Goal: Task Accomplishment & Management: Complete application form

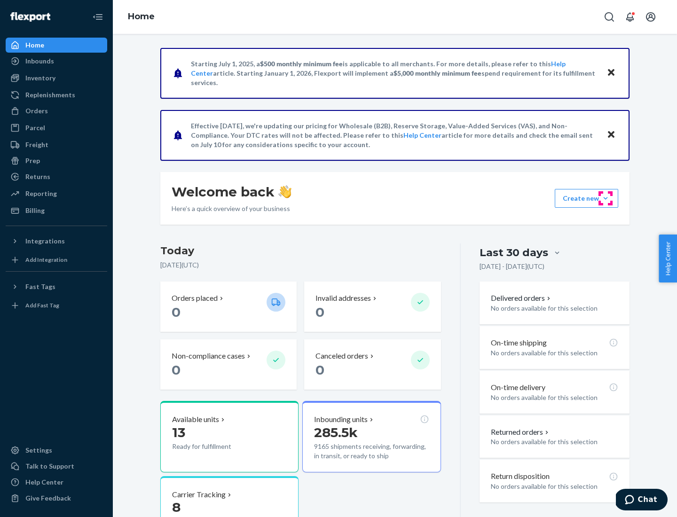
click at [606, 198] on button "Create new Create new inbound Create new order Create new product" at bounding box center [586, 198] width 63 height 19
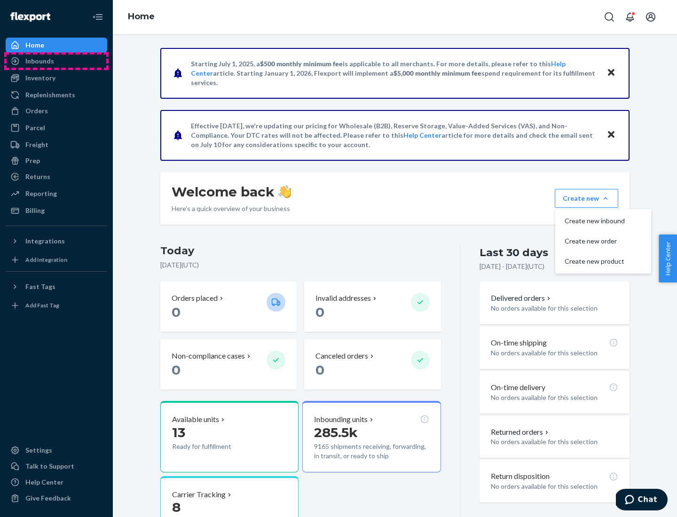
click at [56, 61] on div "Inbounds" at bounding box center [57, 61] width 100 height 13
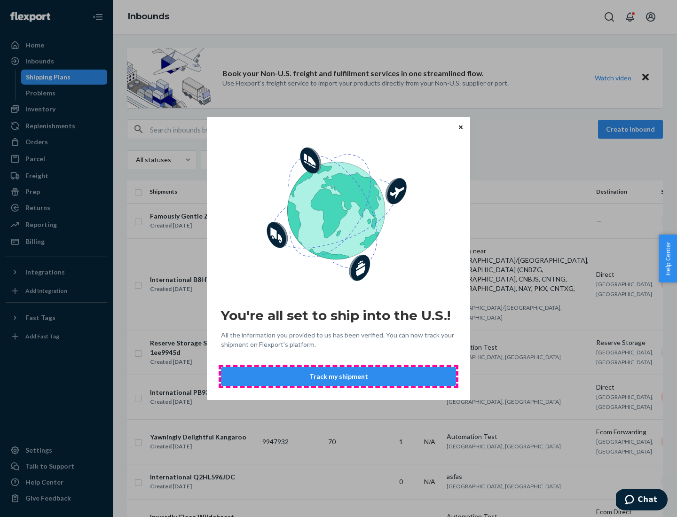
click at [339, 377] on button "Track my shipment" at bounding box center [338, 376] width 235 height 19
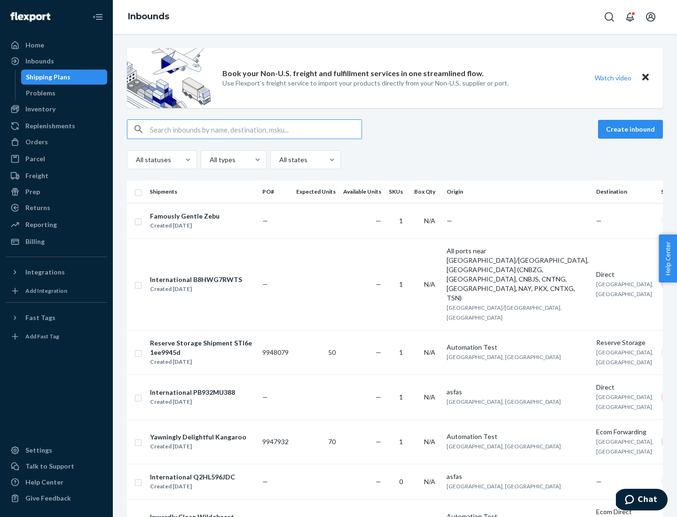
click at [632, 129] on button "Create inbound" at bounding box center [630, 129] width 65 height 19
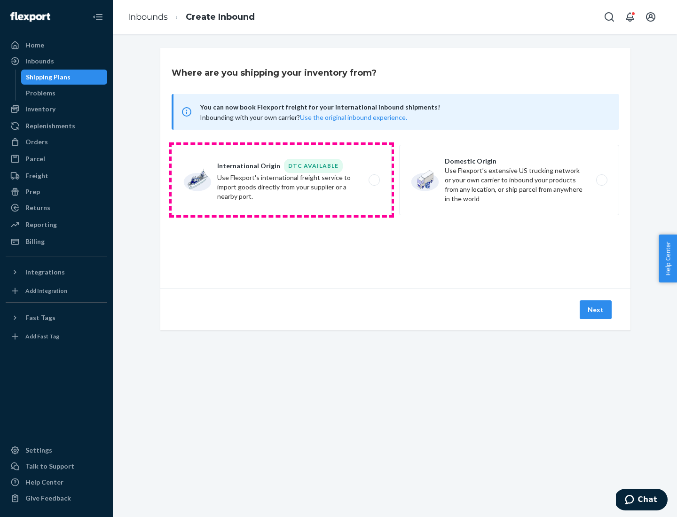
click at [282, 180] on label "International Origin DTC Available Use Flexport's international freight service…" at bounding box center [282, 180] width 220 height 71
click at [374, 180] on input "International Origin DTC Available Use Flexport's international freight service…" at bounding box center [377, 180] width 6 height 6
radio input "true"
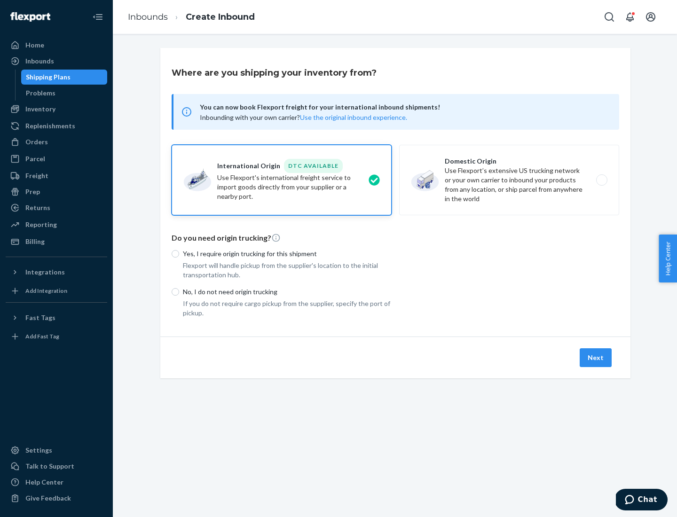
click at [287, 292] on p "No, I do not need origin trucking" at bounding box center [287, 291] width 209 height 9
click at [179, 292] on input "No, I do not need origin trucking" at bounding box center [176, 292] width 8 height 8
radio input "true"
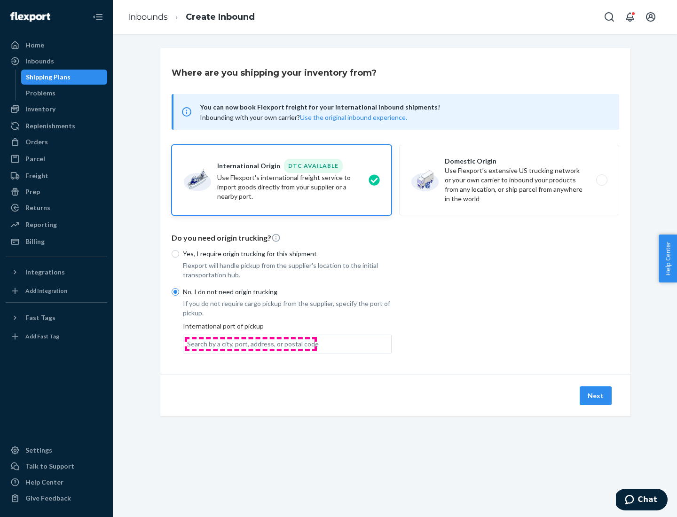
click at [251, 344] on div "Search by a city, port, address, or postal code" at bounding box center [253, 344] width 132 height 9
click at [188, 344] on input "Search by a city, port, address, or postal code" at bounding box center [187, 344] width 1 height 9
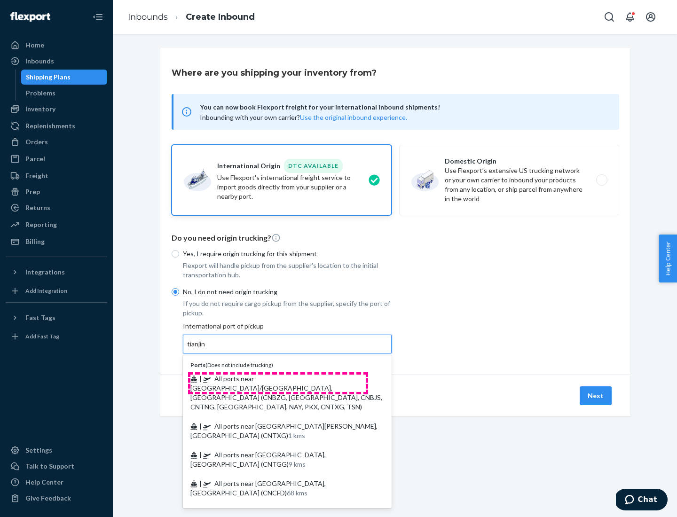
click at [278, 379] on span "| All ports near [GEOGRAPHIC_DATA]/[GEOGRAPHIC_DATA], [GEOGRAPHIC_DATA] (CNBZG,…" at bounding box center [286, 393] width 192 height 36
click at [206, 349] on input "tianjin" at bounding box center [196, 344] width 19 height 9
type input "All ports near [GEOGRAPHIC_DATA]/[GEOGRAPHIC_DATA], [GEOGRAPHIC_DATA] (CNBZG, […"
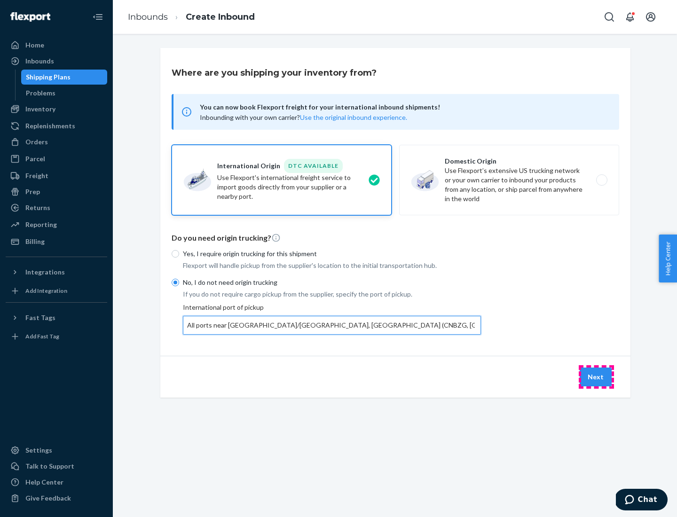
click at [596, 377] on button "Next" at bounding box center [596, 377] width 32 height 19
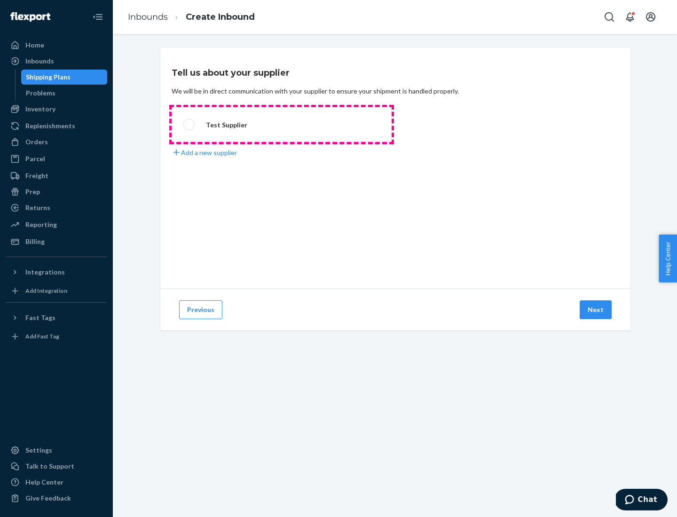
click at [282, 125] on label "Test Supplier" at bounding box center [282, 124] width 220 height 35
click at [190, 125] on input "Test Supplier" at bounding box center [186, 125] width 6 height 6
radio input "true"
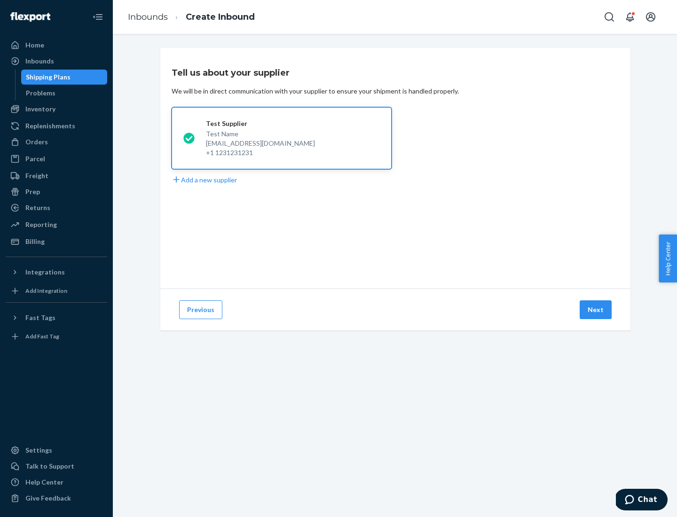
click at [596, 310] on button "Next" at bounding box center [596, 310] width 32 height 19
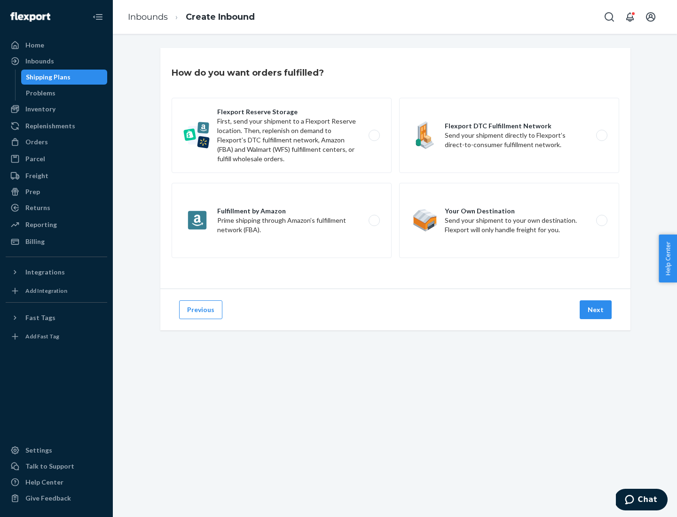
click at [282, 135] on label "Flexport Reserve Storage First, send your shipment to a Flexport Reserve locati…" at bounding box center [282, 135] width 220 height 75
click at [374, 135] on input "Flexport Reserve Storage First, send your shipment to a Flexport Reserve locati…" at bounding box center [377, 136] width 6 height 6
radio input "true"
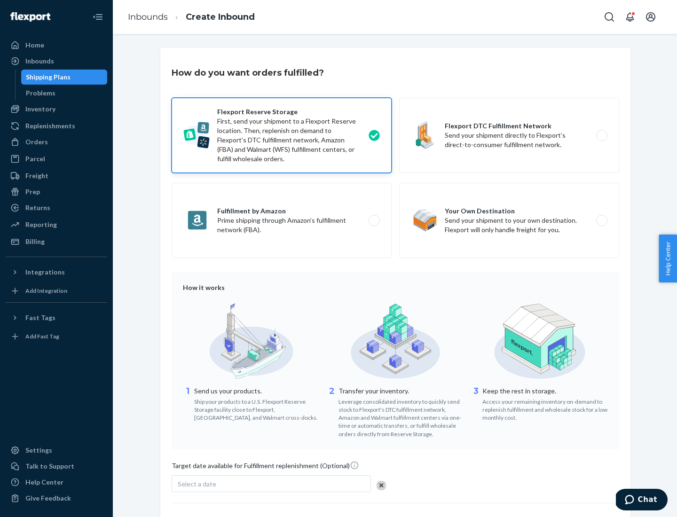
scroll to position [77, 0]
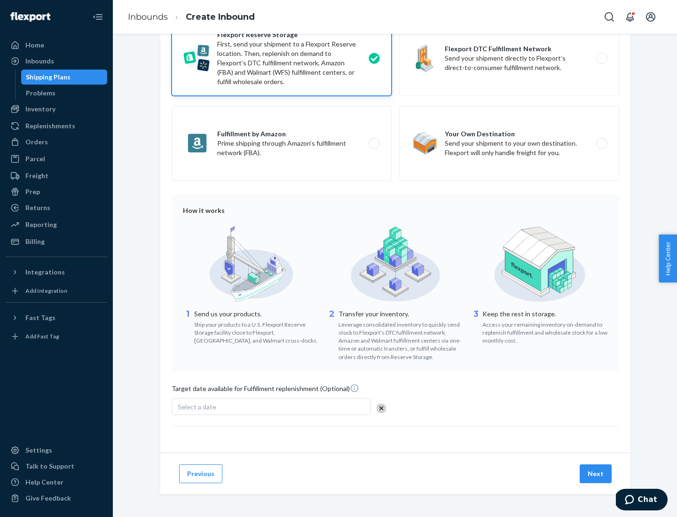
click at [596, 474] on button "Next" at bounding box center [596, 474] width 32 height 19
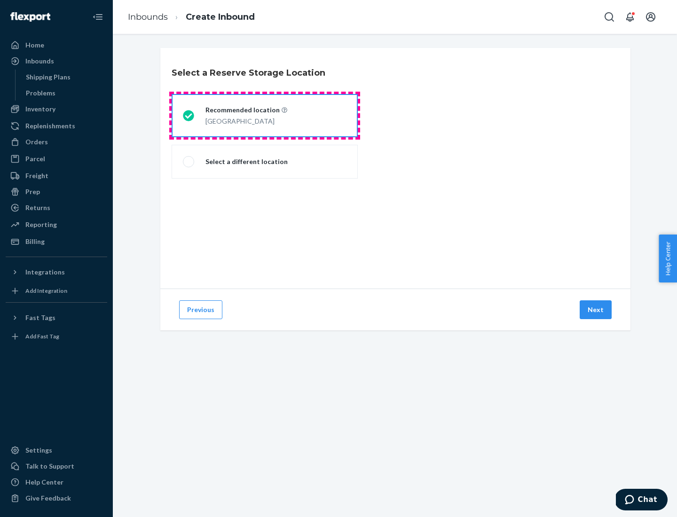
click at [265, 116] on div "[GEOGRAPHIC_DATA]" at bounding box center [247, 120] width 82 height 11
click at [189, 116] on input "Recommended location [GEOGRAPHIC_DATA]" at bounding box center [186, 116] width 6 height 6
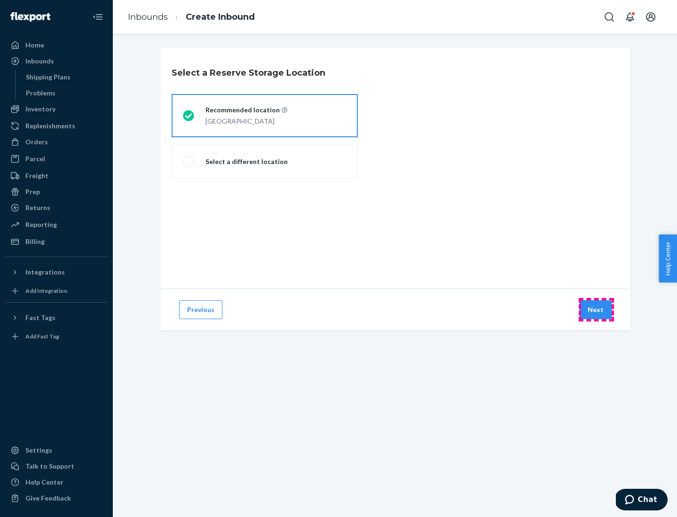
click at [596, 310] on button "Next" at bounding box center [596, 310] width 32 height 19
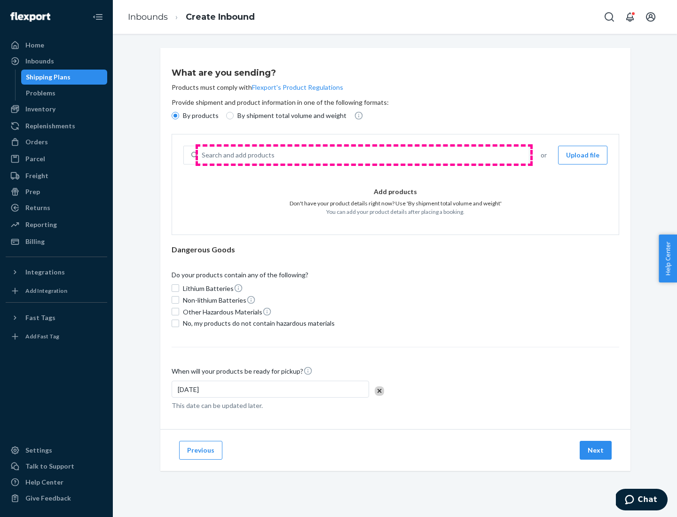
click at [364, 155] on div "Search and add products" at bounding box center [363, 155] width 331 height 17
click at [203, 155] on input "Search and add products" at bounding box center [202, 154] width 1 height 9
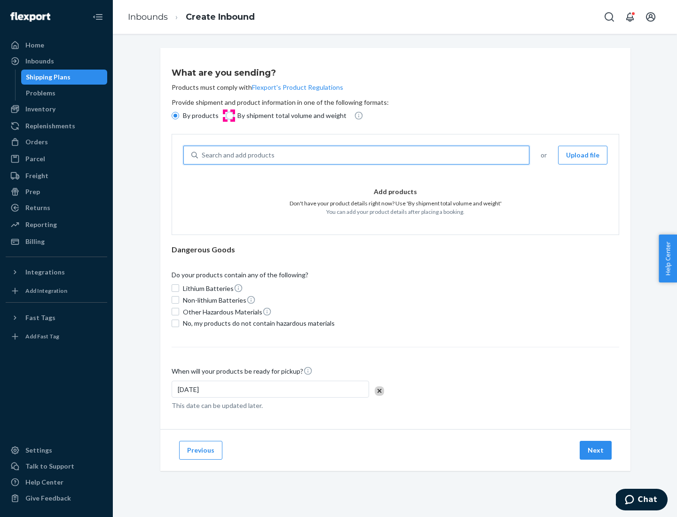
click at [229, 116] on input "By shipment total volume and weight" at bounding box center [230, 116] width 8 height 8
radio input "true"
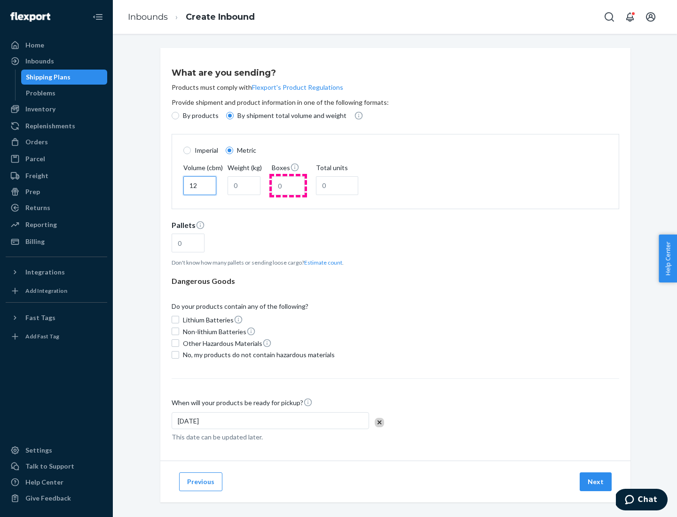
type input "12"
type input "22"
type input "222"
type input "121"
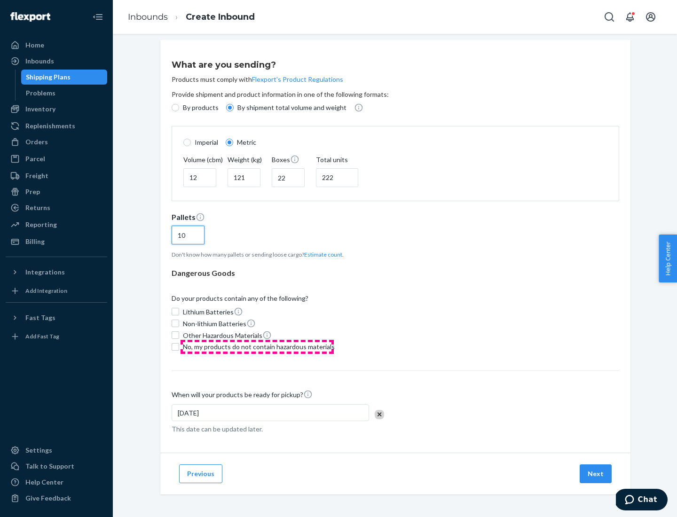
type input "10"
click at [257, 347] on span "No, my products do not contain hazardous materials" at bounding box center [259, 346] width 152 height 9
click at [179, 347] on input "No, my products do not contain hazardous materials" at bounding box center [176, 347] width 8 height 8
checkbox input "true"
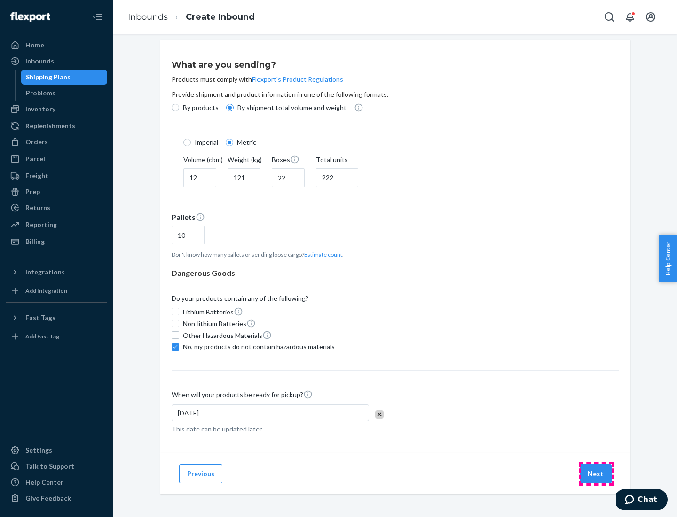
click at [596, 474] on button "Next" at bounding box center [596, 474] width 32 height 19
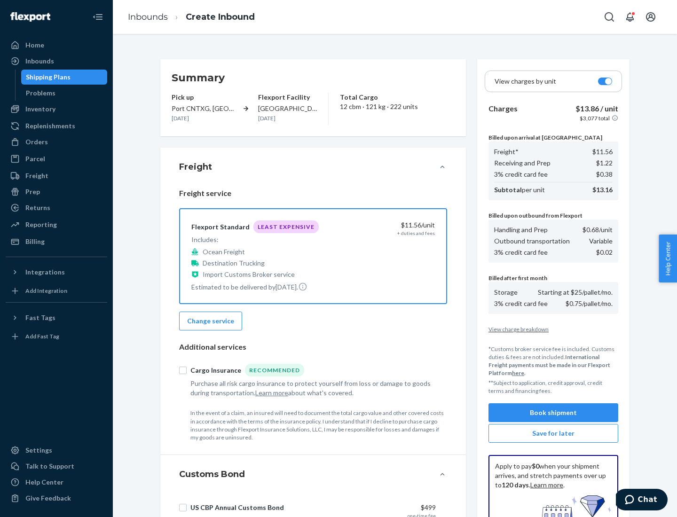
scroll to position [137, 0]
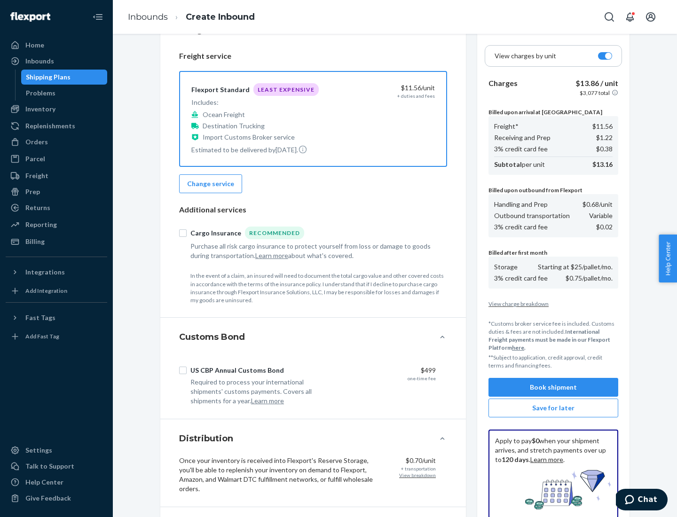
click at [554, 388] on button "Book shipment" at bounding box center [554, 387] width 130 height 19
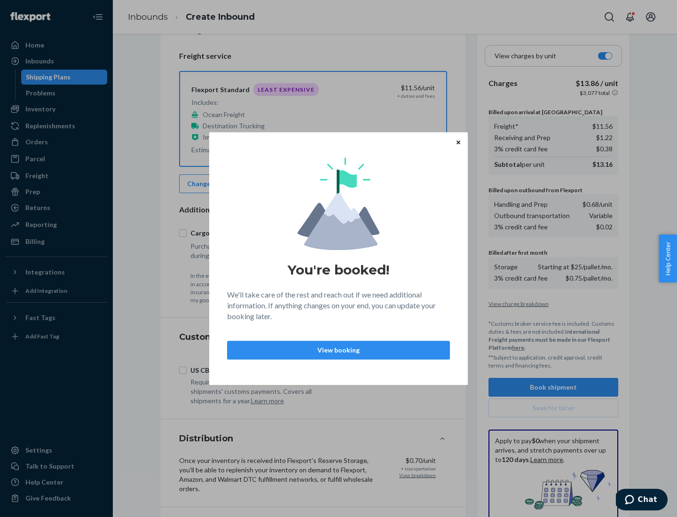
click at [339, 350] on p "View booking" at bounding box center [338, 350] width 207 height 9
